Goal: Information Seeking & Learning: Learn about a topic

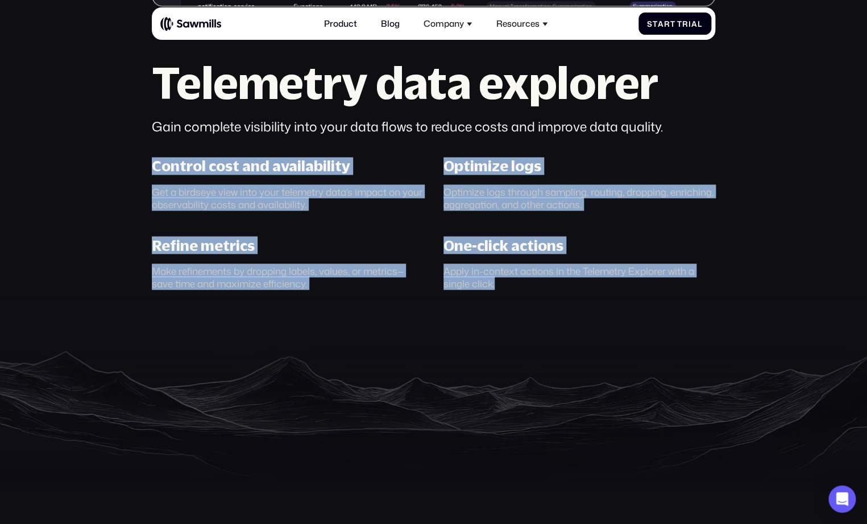
scroll to position [673, 0]
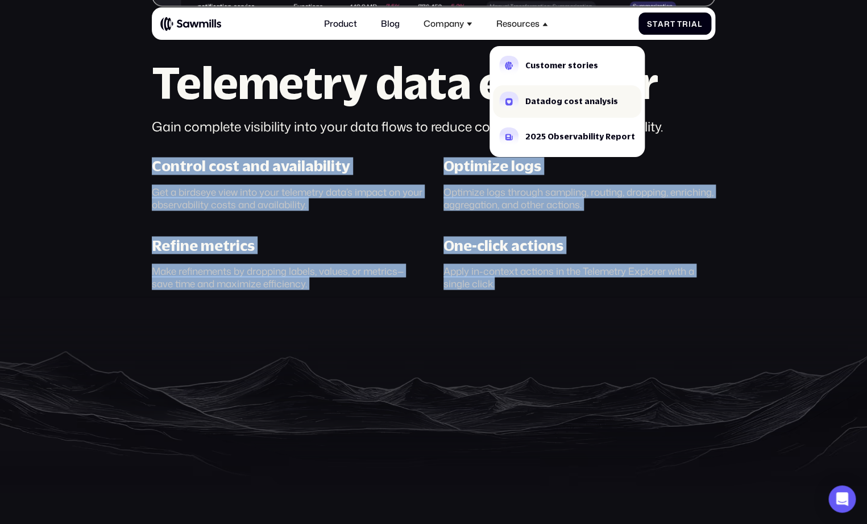
click at [543, 93] on link "Datadog cost analysis" at bounding box center [567, 101] width 149 height 32
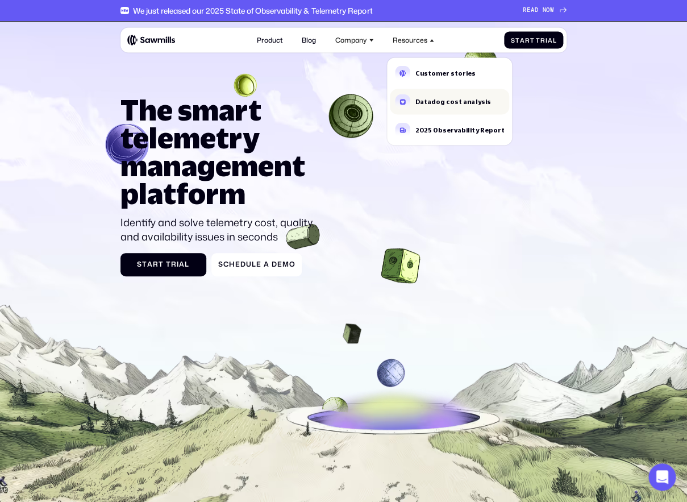
click at [440, 110] on link "Datadog cost analysis" at bounding box center [449, 102] width 119 height 26
